Goal: Information Seeking & Learning: Understand process/instructions

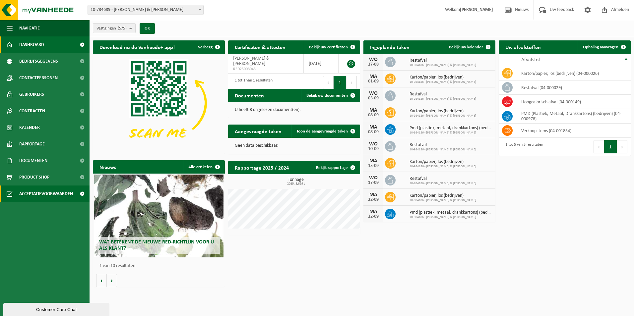
click at [51, 194] on span "Acceptatievoorwaarden" at bounding box center [46, 194] width 54 height 17
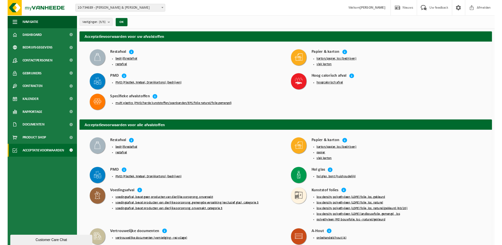
scroll to position [66, 0]
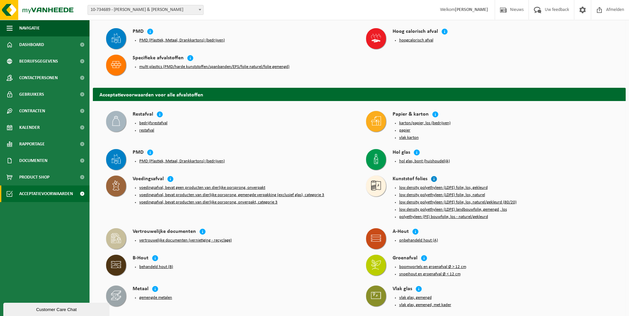
click at [432, 177] on icon at bounding box center [434, 179] width 7 height 7
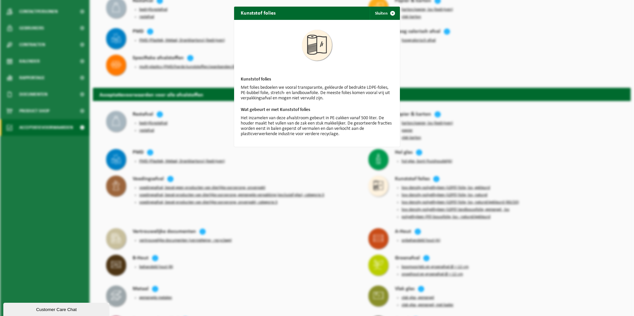
click at [336, 228] on div "Kunststof folies Sluiten Kunststof folies Met folies bedoelen we vooral transpa…" at bounding box center [317, 158] width 634 height 316
